Goal: Task Accomplishment & Management: Register for event/course

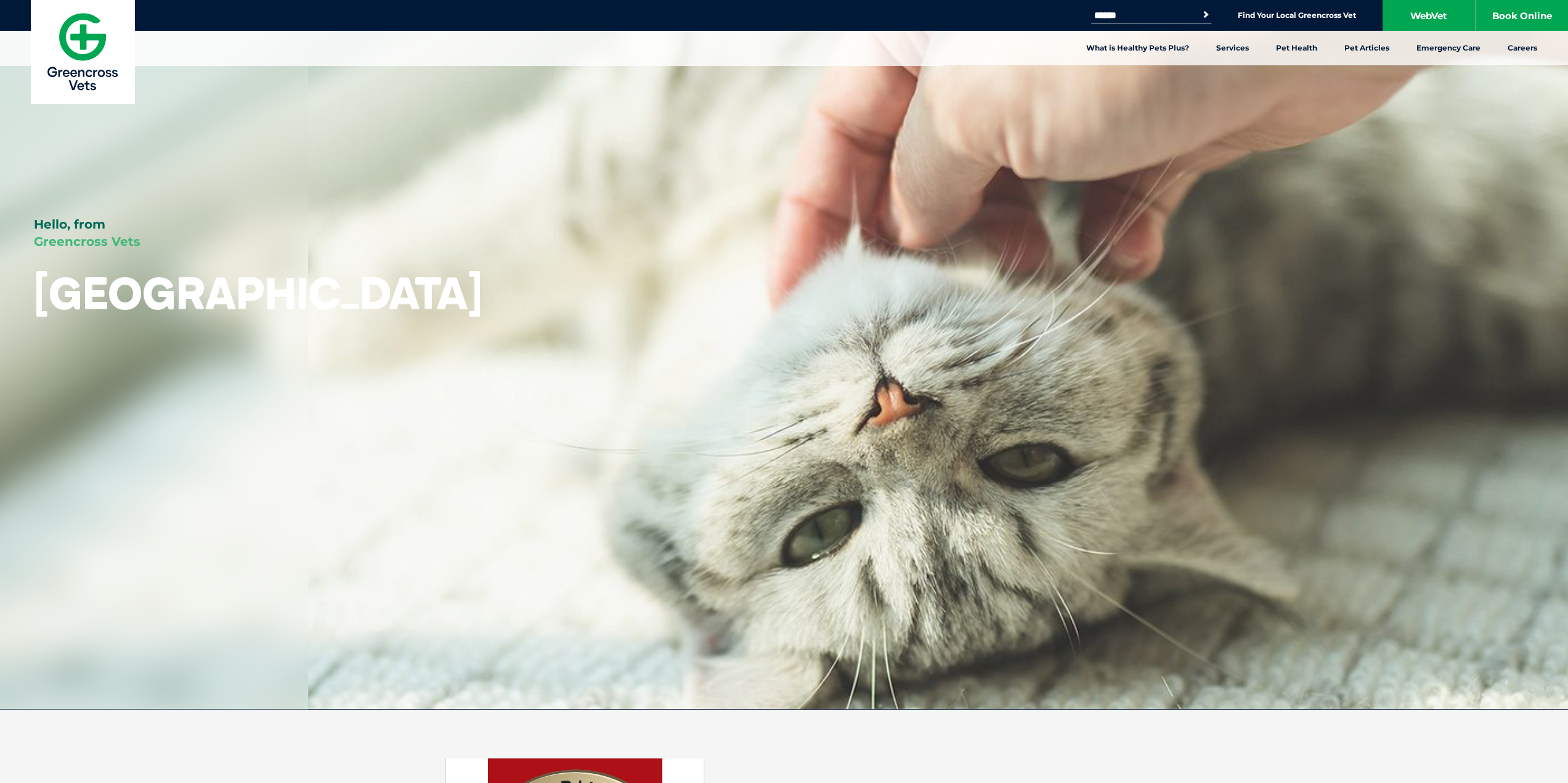
click at [1311, 24] on div "Search for: Search Find Your Local Greencross Vet WebVet Book Online" at bounding box center [784, 15] width 1568 height 30
click at [1317, 16] on link "Find Your Local Greencross Vet" at bounding box center [1297, 15] width 118 height 10
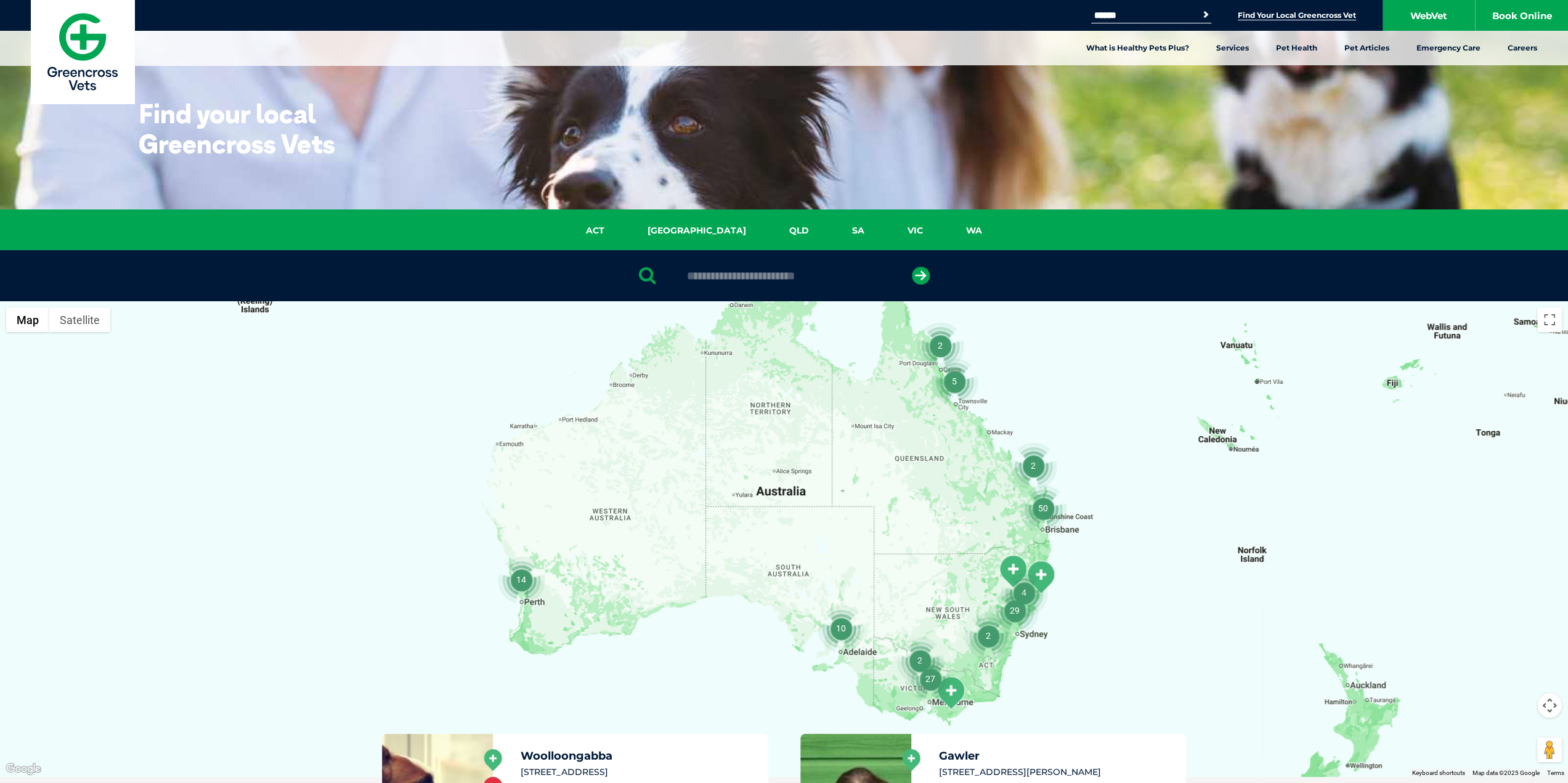
click at [737, 276] on input "text" at bounding box center [784, 276] width 207 height 13
type input "**"
click at [683, 227] on link "NSW" at bounding box center [696, 230] width 142 height 14
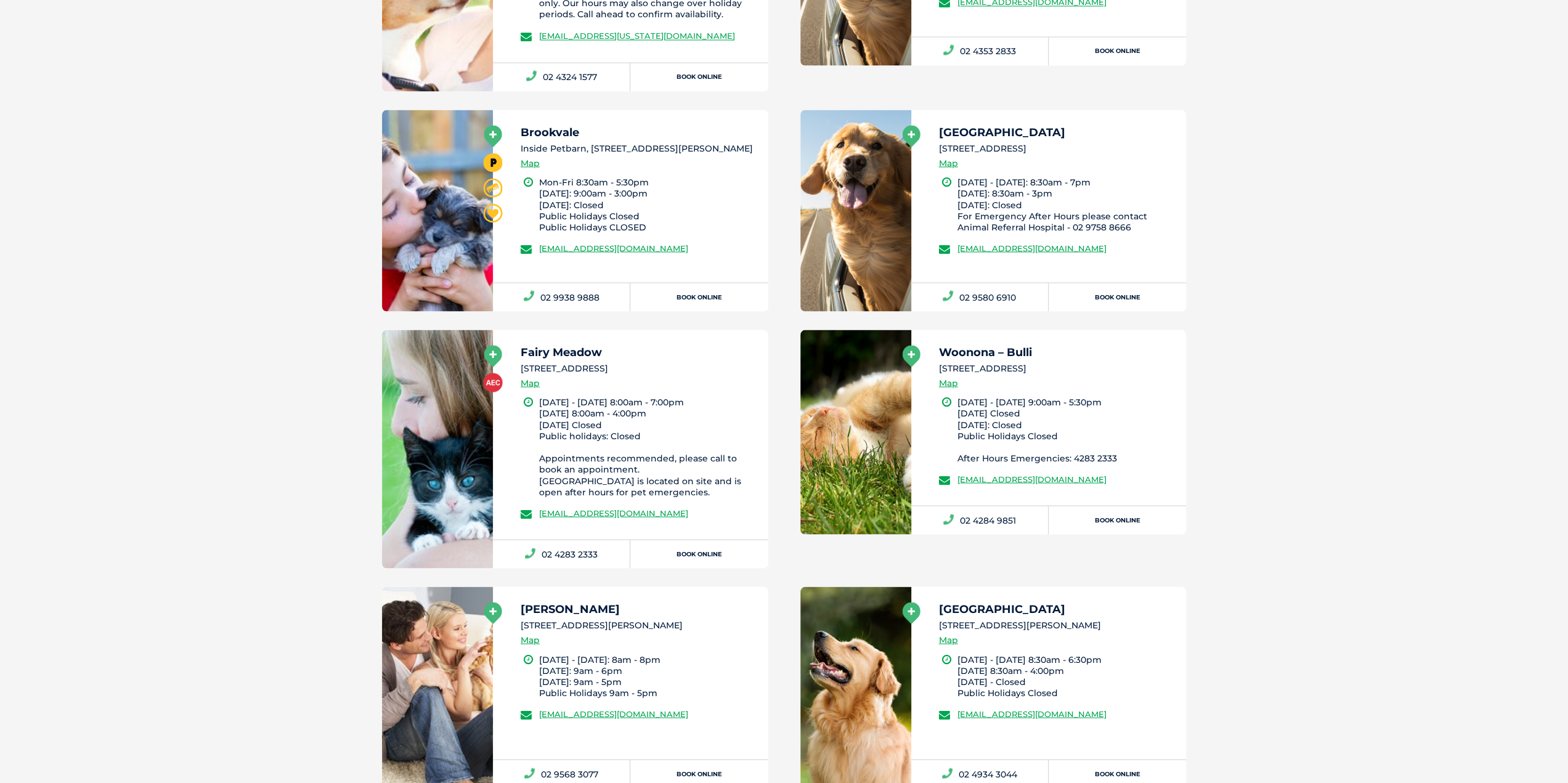
scroll to position [2131, 0]
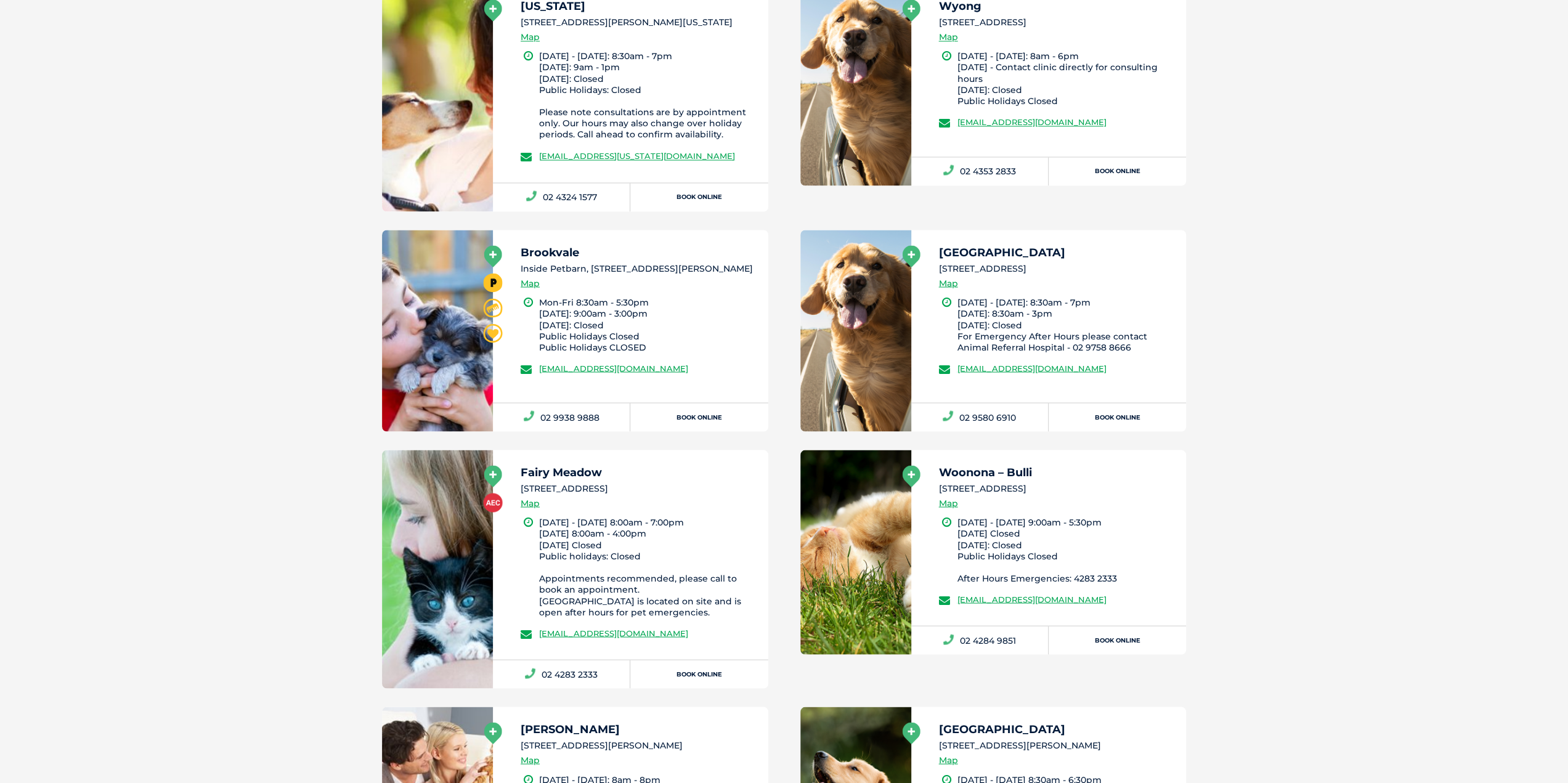
click at [971, 258] on h5 "Mortdale" at bounding box center [1057, 252] width 236 height 11
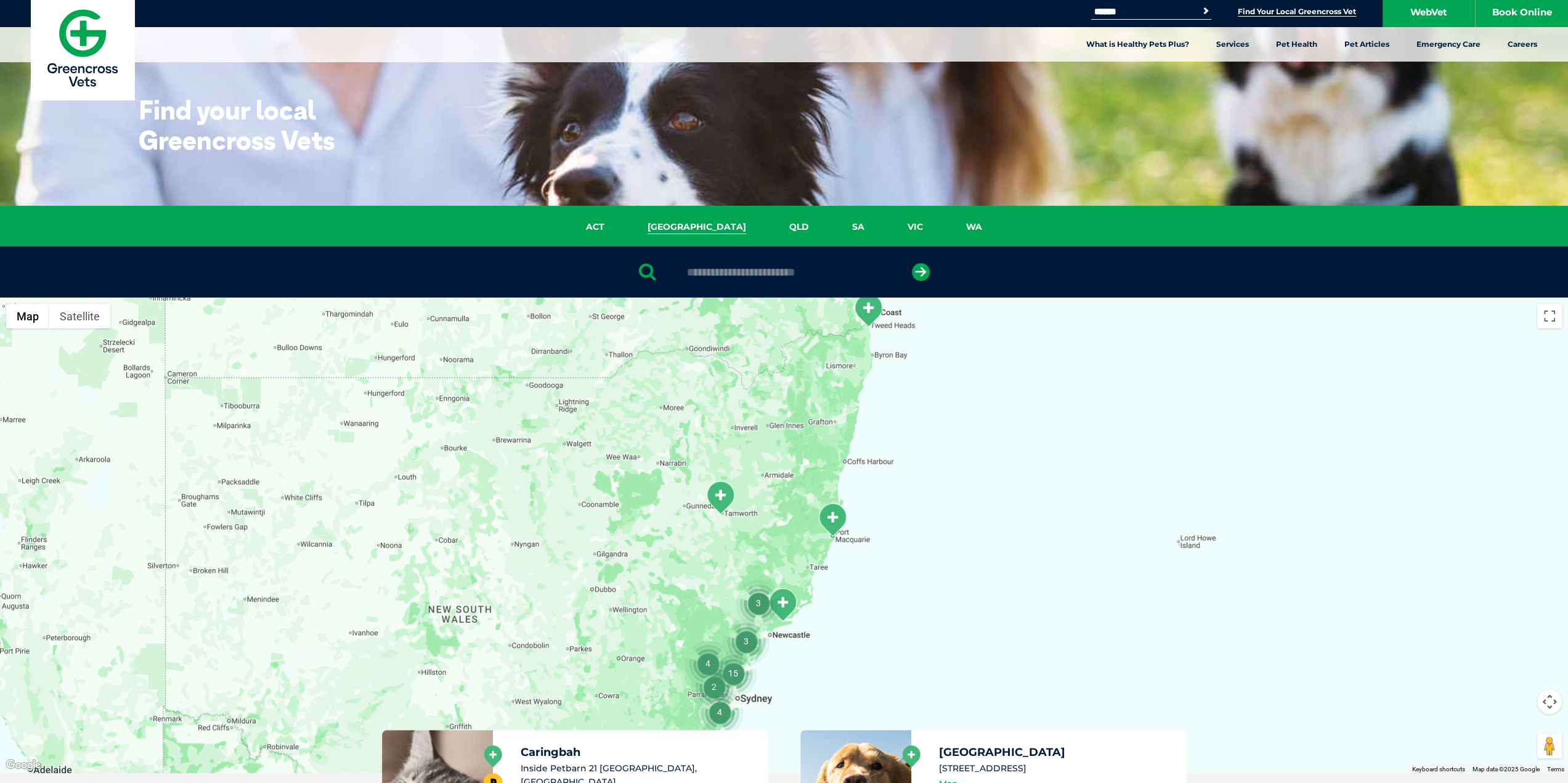
scroll to position [0, 0]
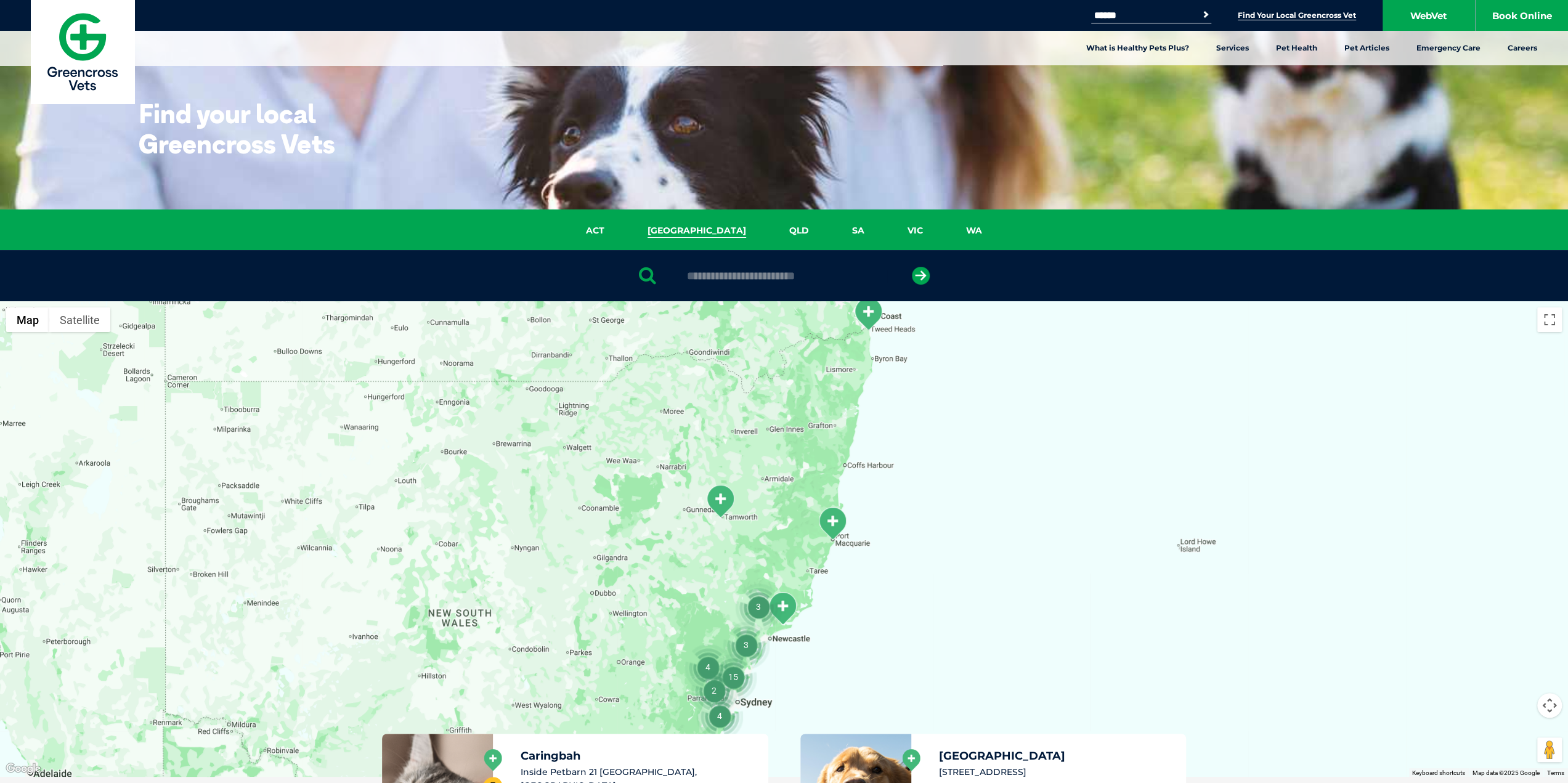
click at [68, 59] on img at bounding box center [82, 51] width 103 height 103
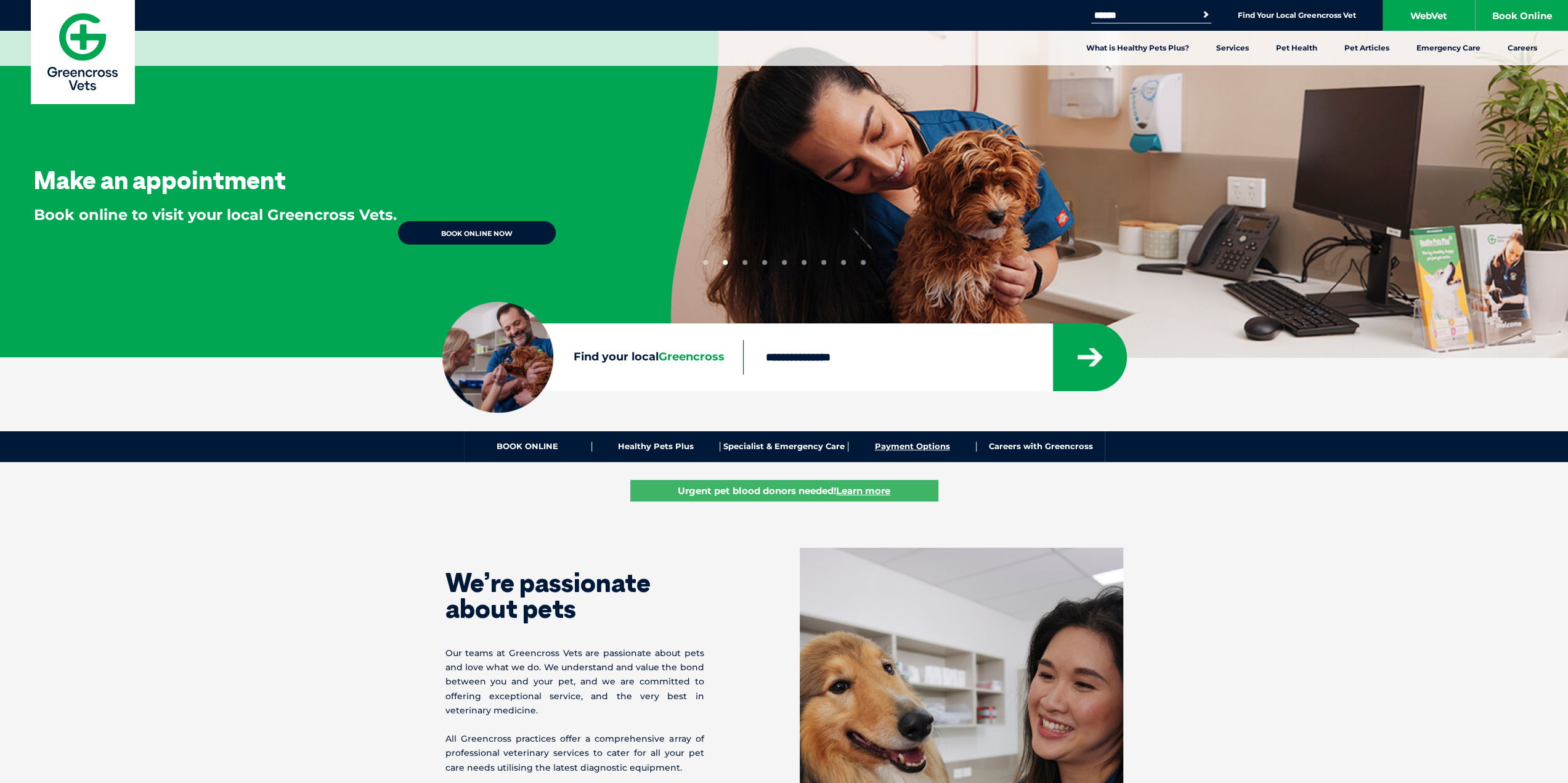
click at [888, 441] on link "Payment Options" at bounding box center [913, 446] width 128 height 10
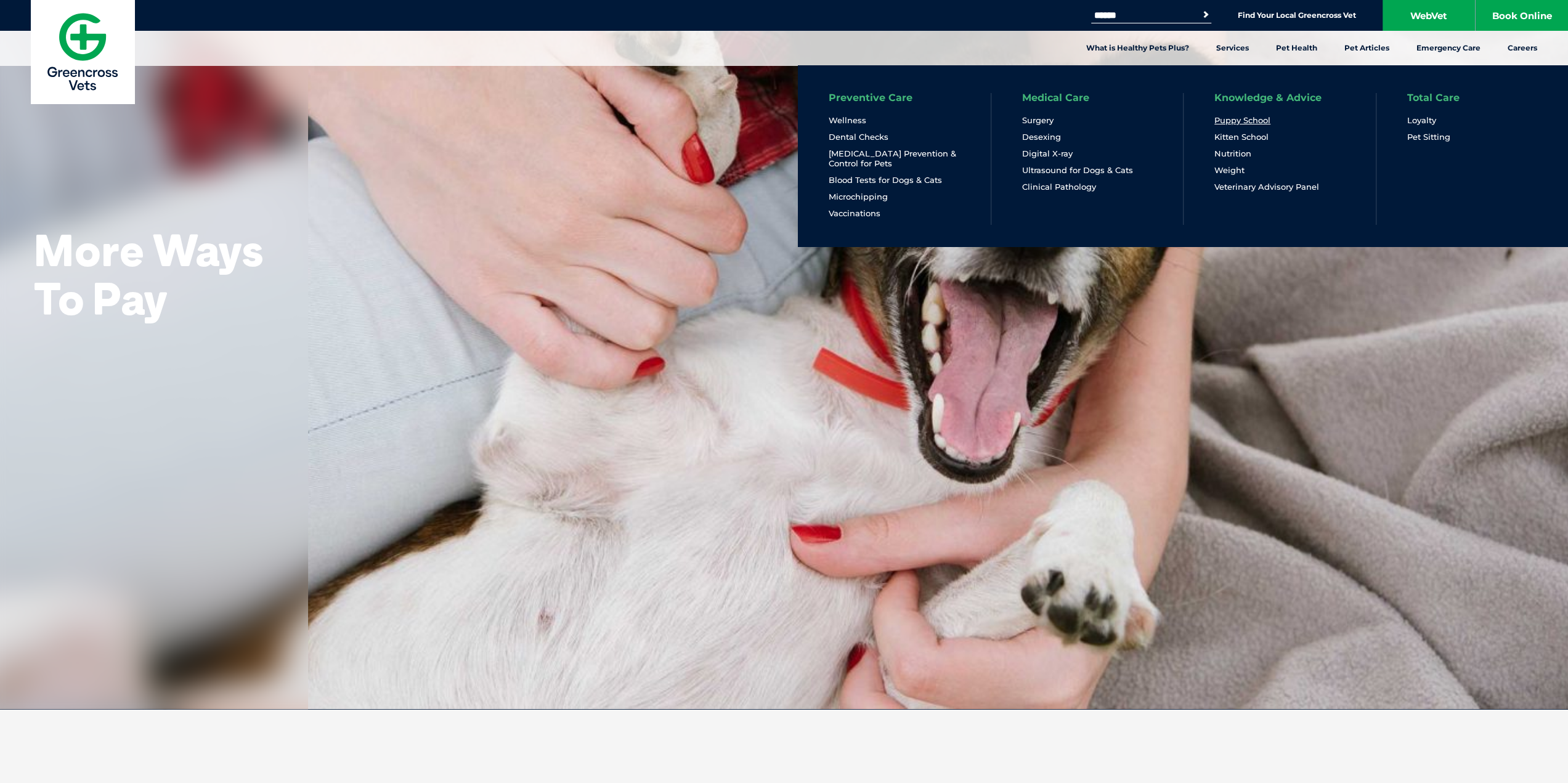
click at [1231, 121] on link "Puppy School" at bounding box center [1242, 120] width 56 height 10
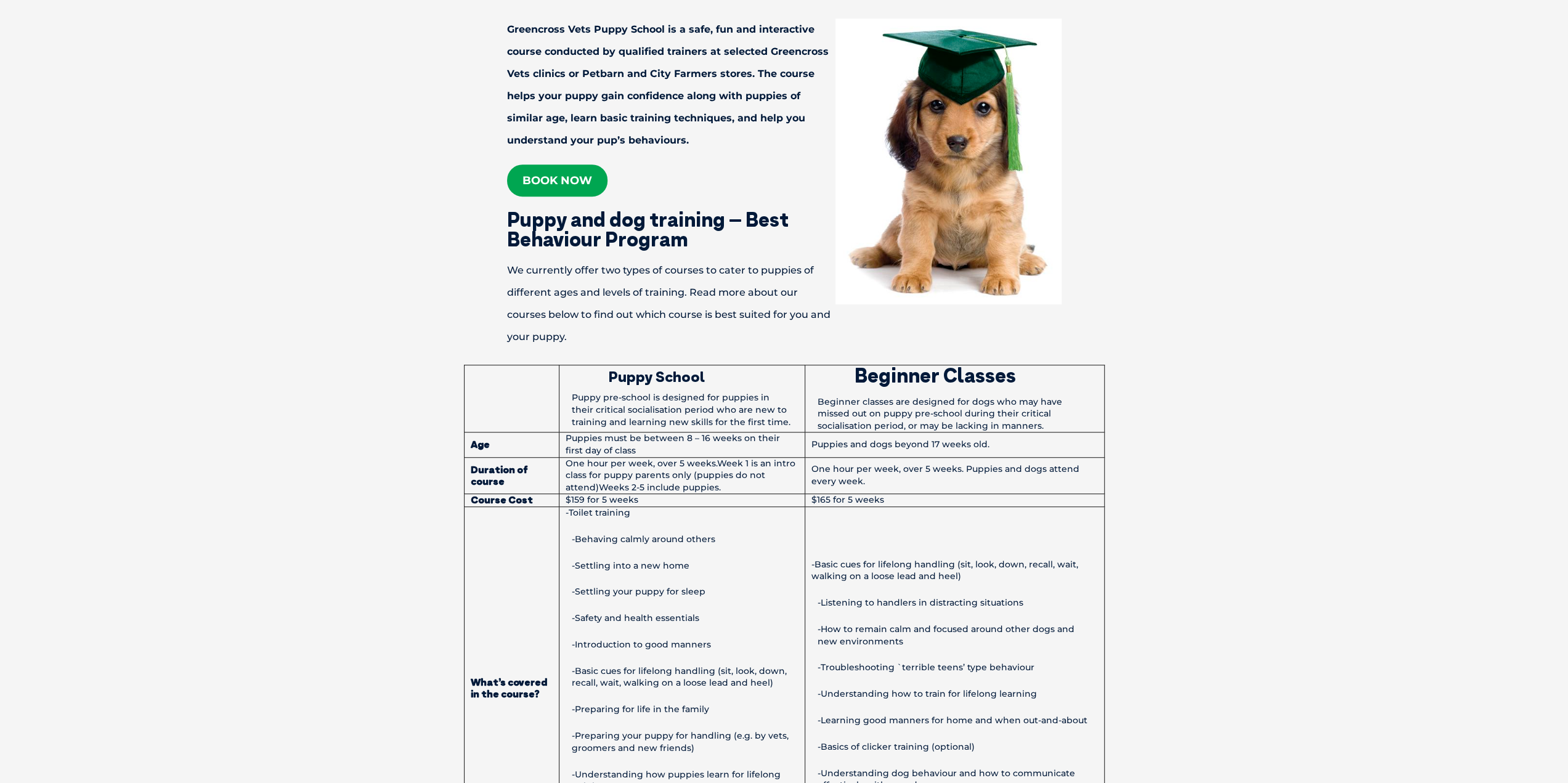
scroll to position [616, 0]
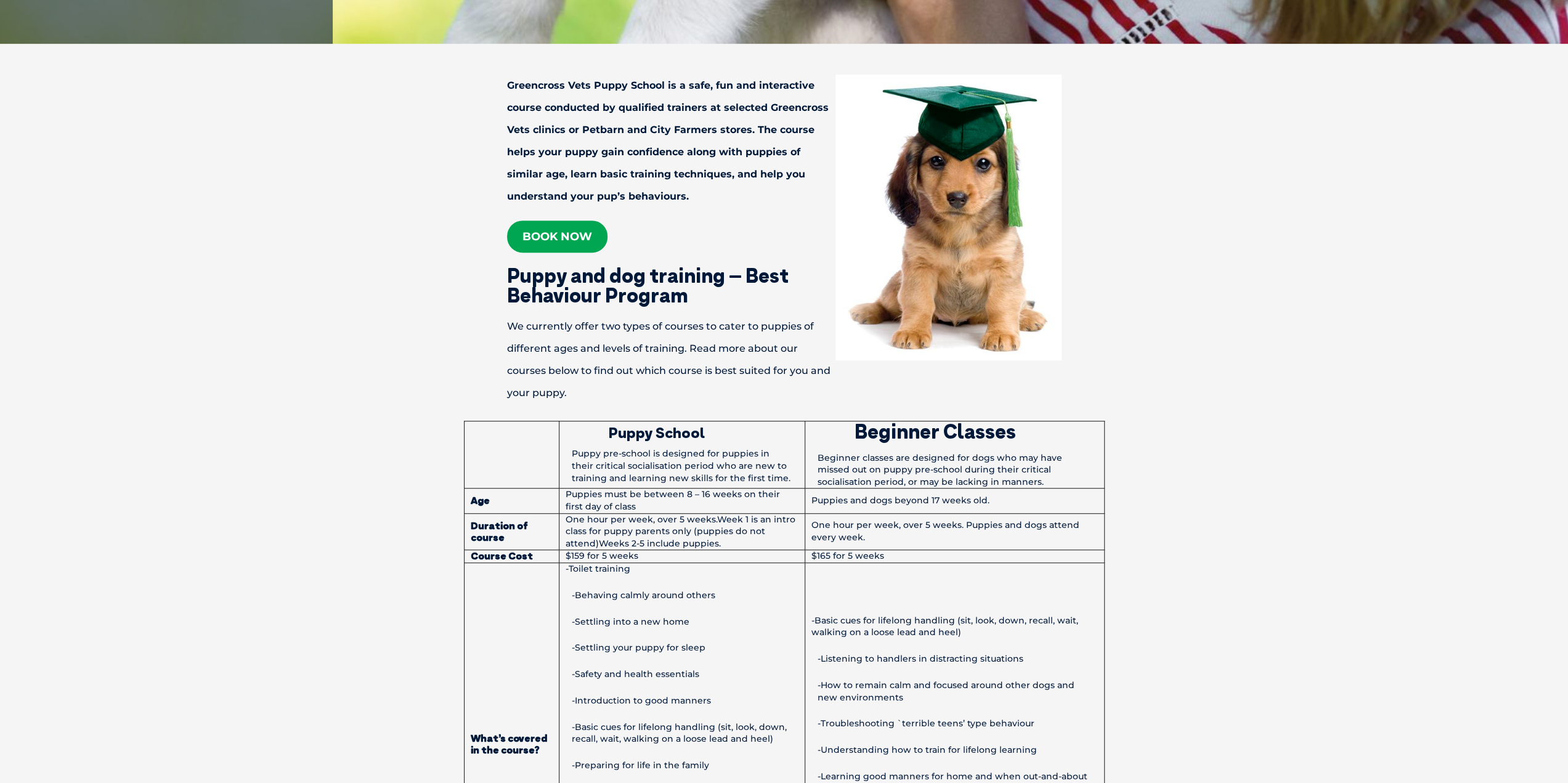
click at [566, 225] on link "Book now" at bounding box center [557, 236] width 100 height 32
